Goal: Task Accomplishment & Management: Use online tool/utility

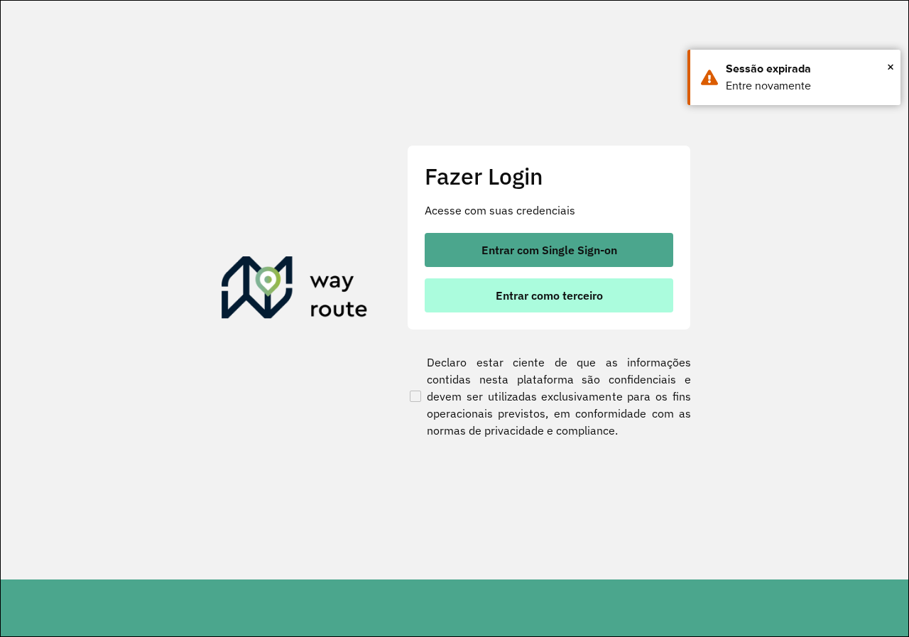
click at [526, 293] on span "Entrar como terceiro" at bounding box center [548, 295] width 107 height 11
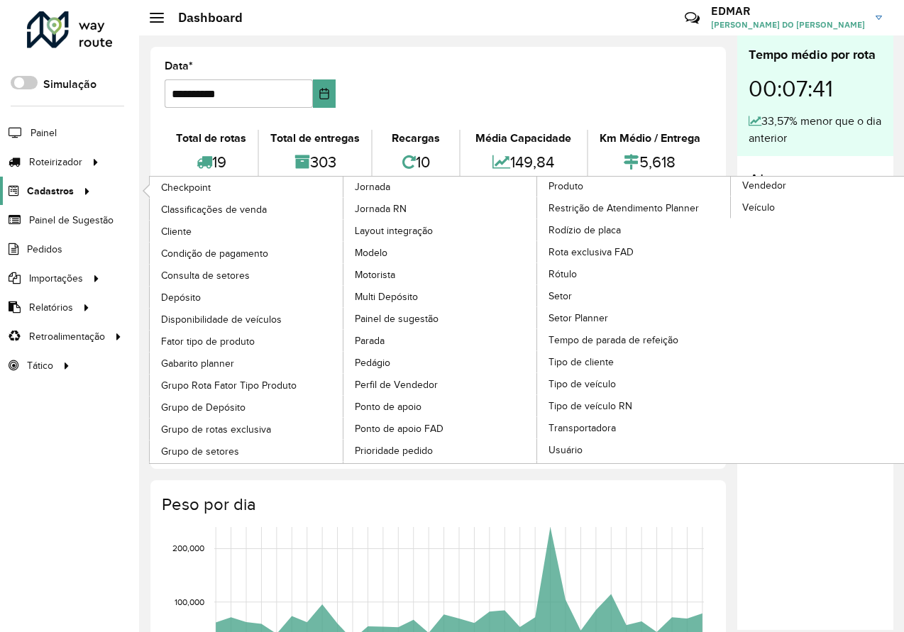
click at [50, 192] on span "Cadastros" at bounding box center [50, 191] width 47 height 15
click at [174, 229] on span "Cliente" at bounding box center [177, 231] width 33 height 15
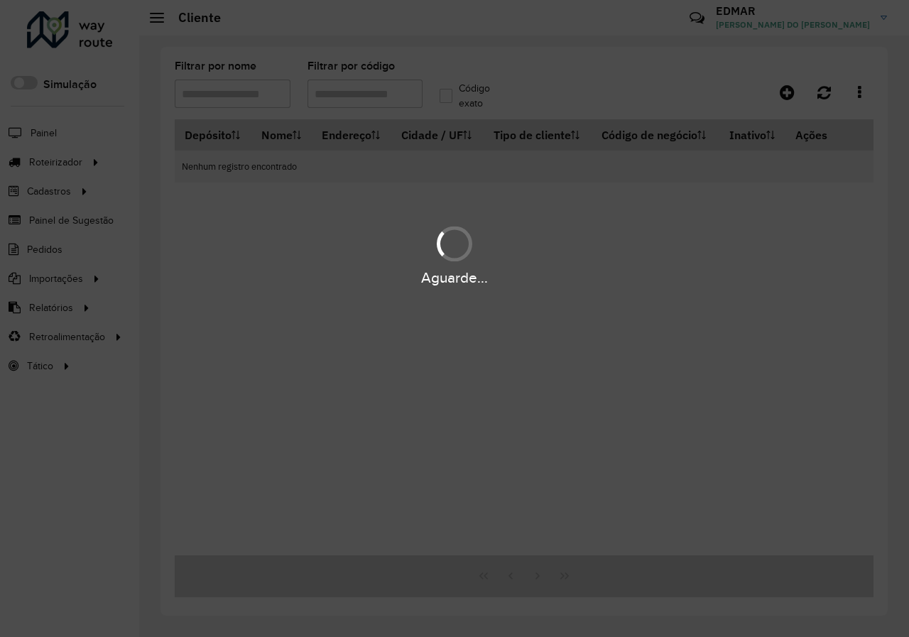
click at [369, 92] on div "Aguarde..." at bounding box center [454, 318] width 909 height 637
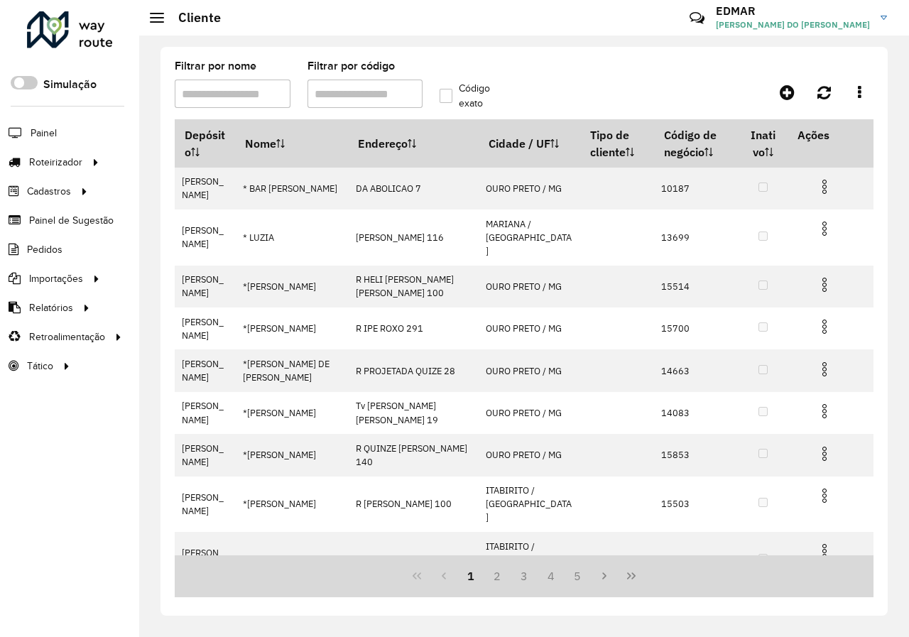
click at [369, 92] on input "Filtrar por código" at bounding box center [365, 94] width 116 height 28
click at [478, 9] on hb-header "Cliente Críticas? Dúvidas? Elogios? Sugestões? Entre em contato conosco! [PERSO…" at bounding box center [523, 17] width 769 height 35
